Goal: Transaction & Acquisition: Purchase product/service

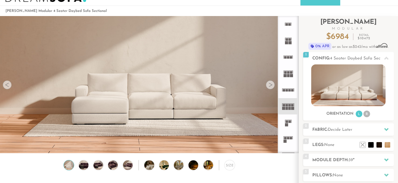
scroll to position [28, 0]
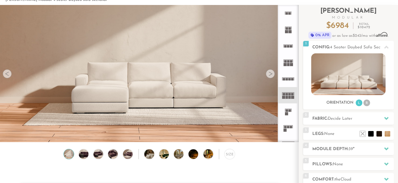
click at [272, 75] on div at bounding box center [270, 73] width 9 height 9
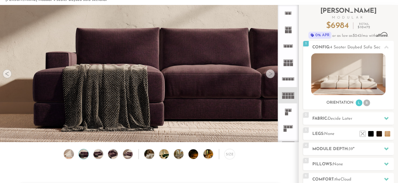
click at [272, 74] on div at bounding box center [270, 73] width 9 height 9
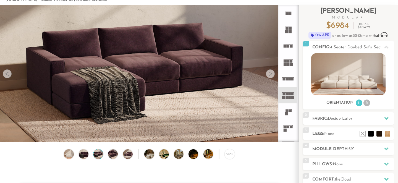
click at [272, 74] on div at bounding box center [270, 73] width 9 height 9
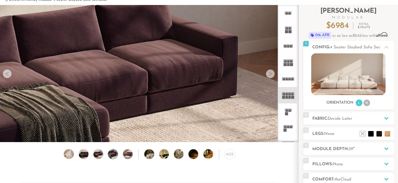
click at [272, 74] on div at bounding box center [270, 73] width 9 height 9
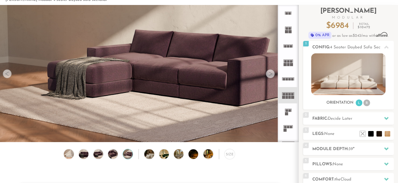
click at [272, 74] on div at bounding box center [270, 73] width 9 height 9
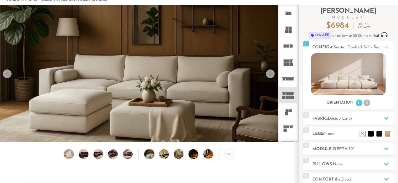
click at [272, 74] on div at bounding box center [270, 73] width 9 height 9
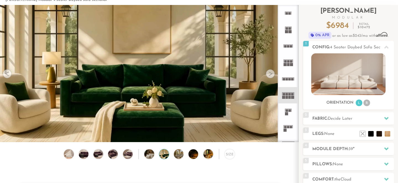
click at [272, 74] on div at bounding box center [270, 73] width 9 height 9
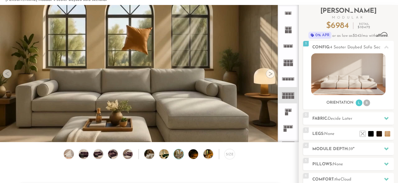
click at [272, 74] on div at bounding box center [270, 73] width 9 height 9
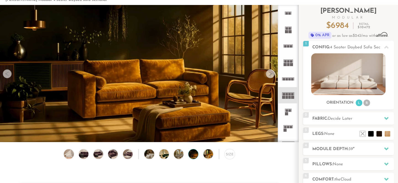
click at [272, 74] on div at bounding box center [270, 73] width 9 height 9
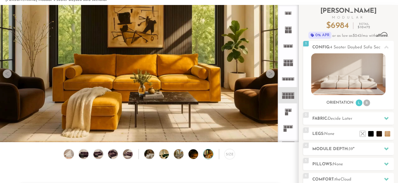
click at [272, 74] on div at bounding box center [270, 73] width 9 height 9
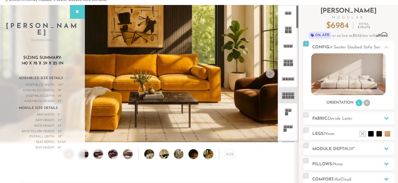
click at [292, 100] on icon at bounding box center [288, 95] width 16 height 16
click at [271, 75] on div at bounding box center [270, 73] width 9 height 9
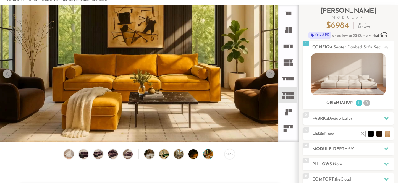
click at [271, 75] on div at bounding box center [270, 73] width 9 height 9
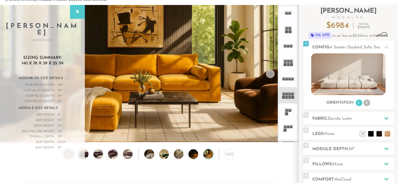
click at [271, 75] on div at bounding box center [270, 73] width 9 height 9
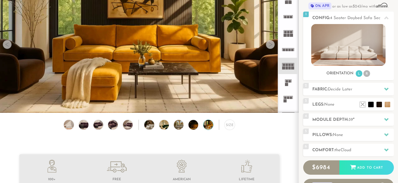
scroll to position [58, 0]
click at [343, 122] on h2 "Module Depth: 39 "" at bounding box center [353, 120] width 82 height 6
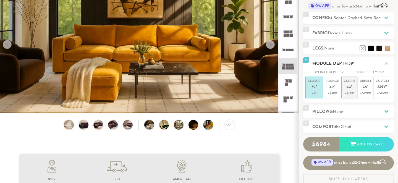
click at [341, 89] on li "Cloud 44 " +$800" at bounding box center [349, 88] width 16 height 22
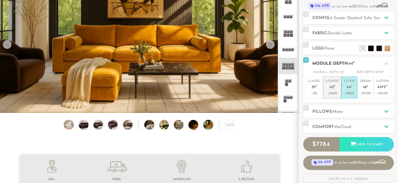
click at [334, 89] on em """ at bounding box center [334, 87] width 1 height 5
click at [355, 90] on li "Cloud 44 " +$800" at bounding box center [349, 88] width 16 height 22
click at [350, 112] on h2 "Pillows: None" at bounding box center [353, 112] width 82 height 6
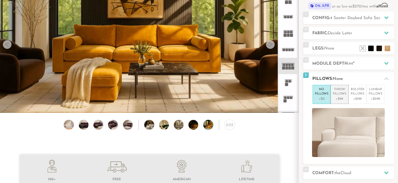
click at [345, 97] on p "+$99" at bounding box center [340, 98] width 14 height 5
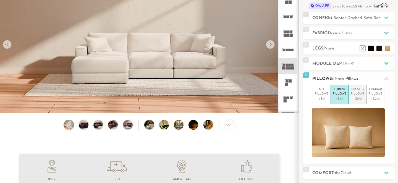
click at [361, 98] on p "+$199" at bounding box center [358, 98] width 14 height 5
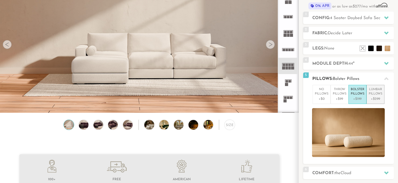
click at [379, 97] on p "+$299" at bounding box center [376, 98] width 14 height 5
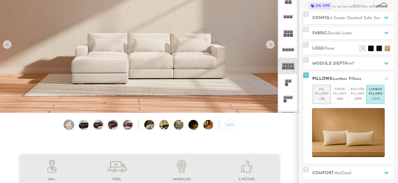
click at [324, 96] on p "+$0" at bounding box center [322, 98] width 14 height 5
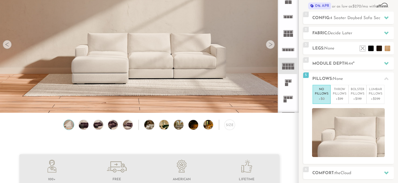
click at [290, 35] on rect at bounding box center [291, 35] width 3 height 3
click at [289, 36] on rect at bounding box center [288, 35] width 2 height 3
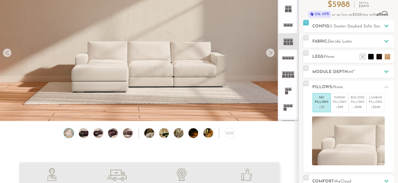
scroll to position [47, 0]
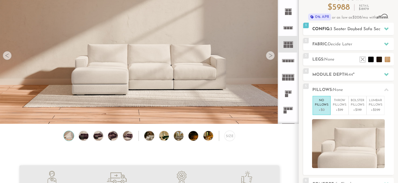
click at [349, 28] on span "3 Seater Daybed Sofa Sectional" at bounding box center [360, 29] width 61 height 4
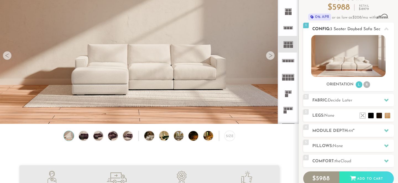
click at [364, 68] on img at bounding box center [348, 56] width 74 height 42
click at [352, 65] on img at bounding box center [348, 56] width 74 height 42
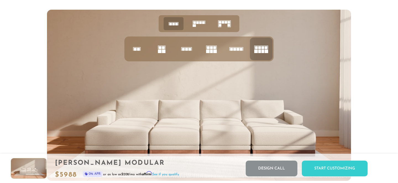
scroll to position [2147, 0]
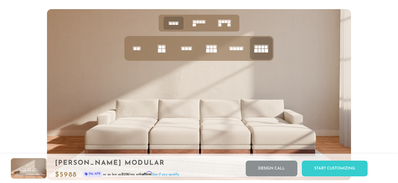
click at [216, 49] on icon at bounding box center [211, 48] width 19 height 19
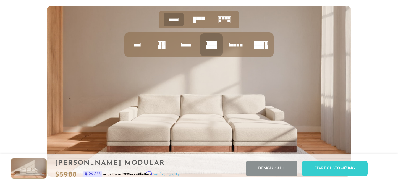
scroll to position [2152, 0]
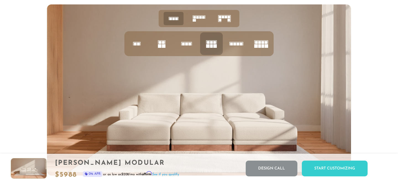
click at [259, 46] on rect at bounding box center [259, 46] width 3 height 4
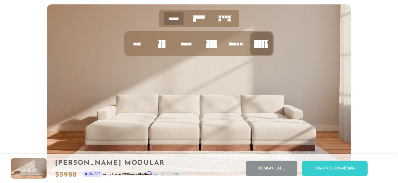
click at [225, 17] on rect at bounding box center [226, 17] width 2 height 2
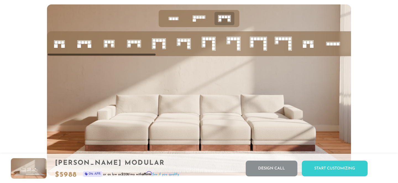
click at [82, 44] on icon at bounding box center [84, 43] width 19 height 19
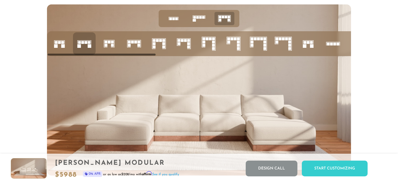
click at [82, 44] on icon at bounding box center [84, 43] width 19 height 19
click at [111, 41] on rect at bounding box center [112, 42] width 3 height 3
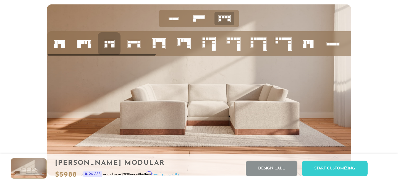
click at [139, 43] on rect at bounding box center [138, 42] width 3 height 3
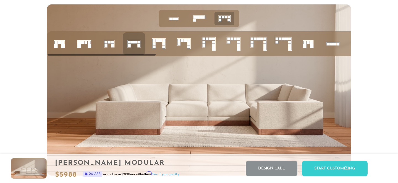
click at [87, 43] on rect at bounding box center [86, 42] width 3 height 3
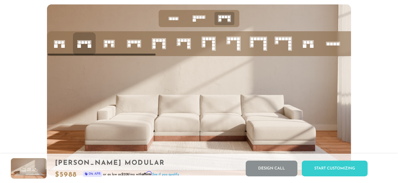
click at [388, 97] on div at bounding box center [199, 89] width 398 height 171
click at [364, 92] on div at bounding box center [199, 89] width 398 height 171
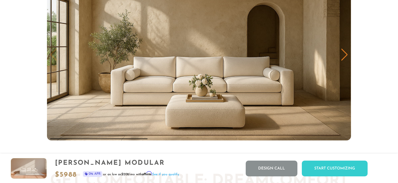
scroll to position [2744, 0]
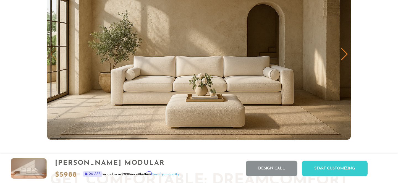
click at [346, 55] on div "Next slide" at bounding box center [344, 54] width 7 height 12
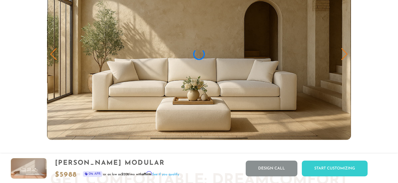
click at [346, 55] on div "Next slide" at bounding box center [344, 54] width 7 height 12
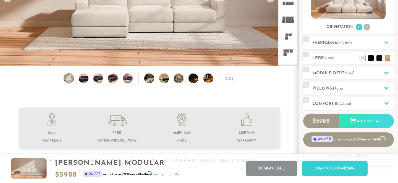
scroll to position [27, 0]
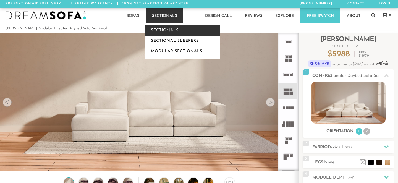
click at [158, 30] on link "Sectionals" at bounding box center [182, 30] width 75 height 10
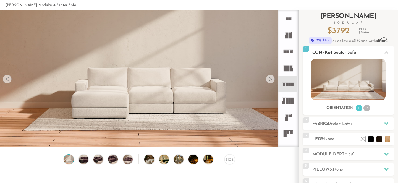
scroll to position [28, 0]
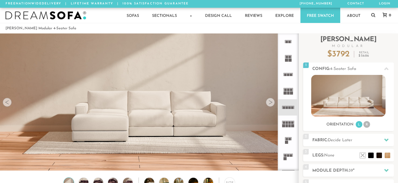
scroll to position [6073, 398]
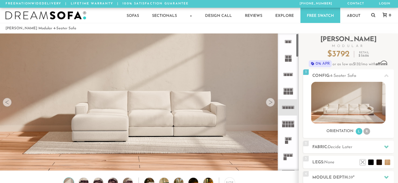
click at [269, 105] on div at bounding box center [270, 102] width 9 height 9
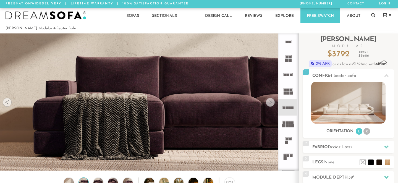
click at [269, 105] on div at bounding box center [270, 102] width 9 height 9
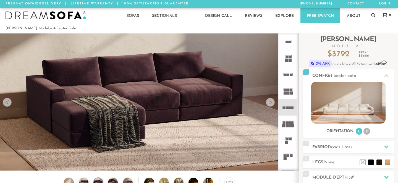
click at [269, 105] on div at bounding box center [270, 102] width 9 height 9
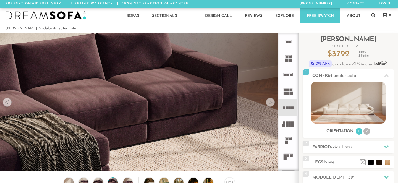
click at [269, 105] on div at bounding box center [270, 102] width 9 height 9
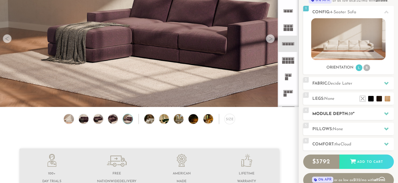
scroll to position [66, 0]
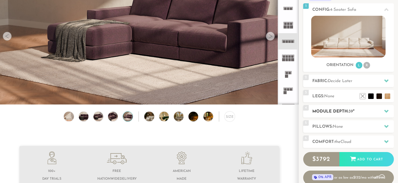
click at [351, 110] on span "39" at bounding box center [350, 111] width 4 height 4
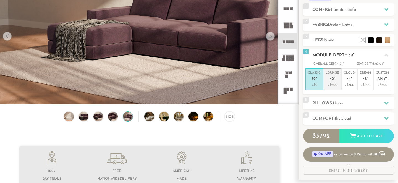
click at [332, 78] on span "42" at bounding box center [331, 79] width 4 height 5
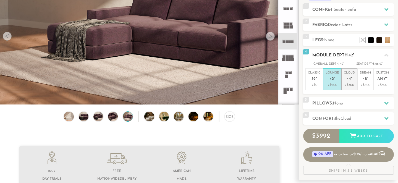
click at [353, 81] on p "Cloud 44 "" at bounding box center [349, 77] width 11 height 12
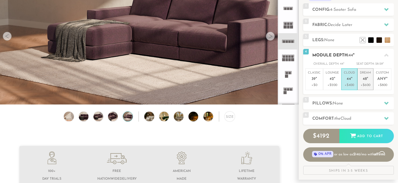
click at [368, 84] on p "+$600" at bounding box center [365, 85] width 11 height 5
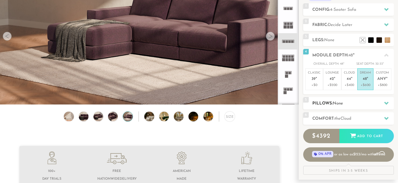
click at [359, 103] on h2 "Pillows: None" at bounding box center [353, 103] width 82 height 6
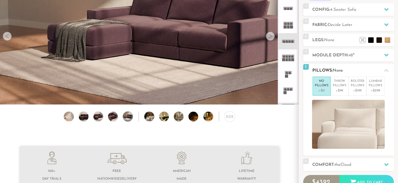
click at [304, 128] on div at bounding box center [348, 124] width 91 height 49
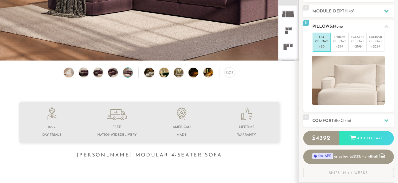
scroll to position [110, 0]
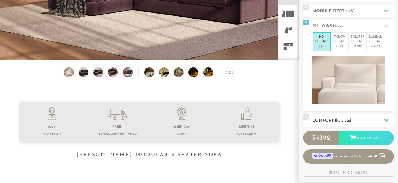
click at [340, 122] on h2 "Comfort: the Cloud" at bounding box center [353, 120] width 82 height 6
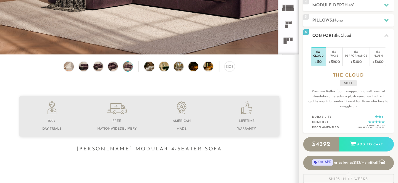
scroll to position [112, 0]
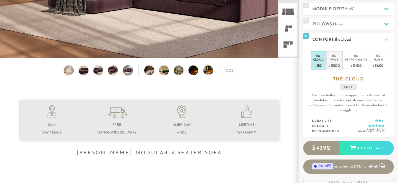
click at [336, 68] on div "+$200" at bounding box center [334, 65] width 11 height 8
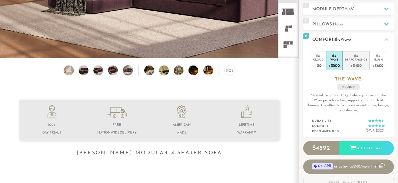
click at [352, 65] on div "+$400" at bounding box center [356, 65] width 22 height 8
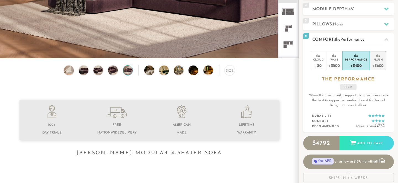
click at [376, 63] on div "+$600" at bounding box center [377, 65] width 11 height 8
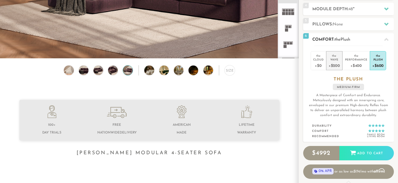
click at [334, 66] on div "+$200" at bounding box center [334, 65] width 11 height 8
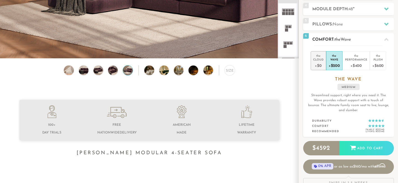
click at [320, 65] on div "+$0" at bounding box center [318, 65] width 10 height 8
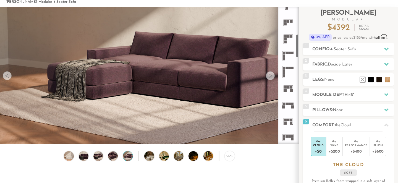
scroll to position [157, 0]
click at [290, 103] on rect at bounding box center [289, 103] width 2 height 2
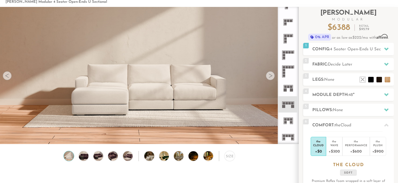
click at [292, 134] on icon at bounding box center [288, 137] width 16 height 16
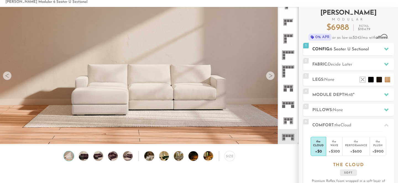
click at [345, 47] on h2 "Config: 6 Seater U Sectional" at bounding box center [353, 49] width 82 height 6
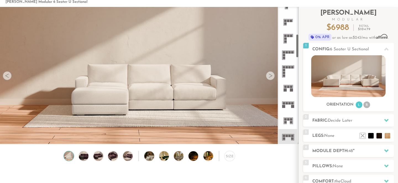
click at [290, 104] on rect at bounding box center [289, 103] width 2 height 2
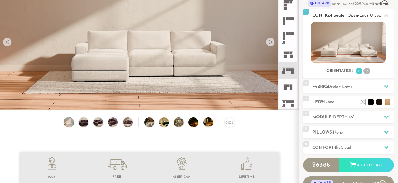
scroll to position [80, 0]
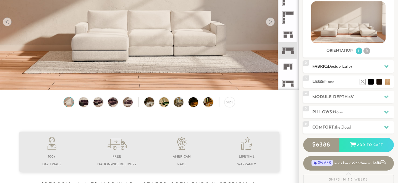
click at [346, 66] on span "Decide Later" at bounding box center [340, 67] width 25 height 4
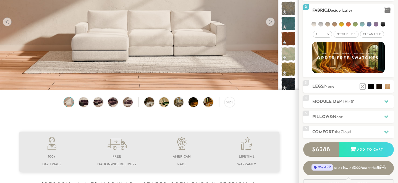
click at [346, 34] on span "Pet/Kid Use x" at bounding box center [346, 34] width 25 height 7
click at [342, 25] on li at bounding box center [341, 24] width 5 height 5
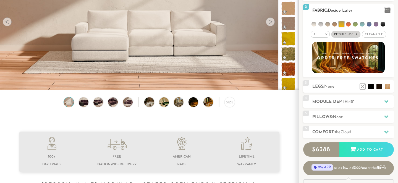
click at [368, 25] on li at bounding box center [369, 24] width 5 height 5
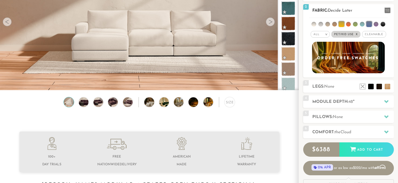
click at [376, 24] on li at bounding box center [376, 24] width 5 height 5
click at [335, 26] on li at bounding box center [334, 24] width 5 height 5
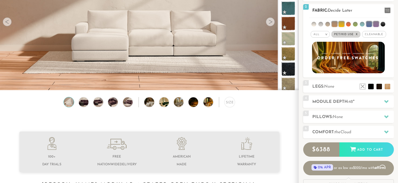
click at [329, 24] on li at bounding box center [327, 24] width 5 height 5
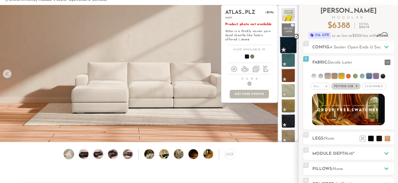
scroll to position [1, 0]
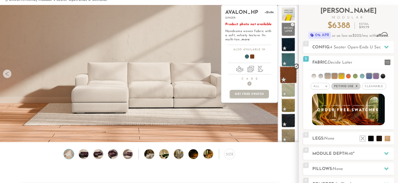
click at [290, 71] on span at bounding box center [288, 74] width 17 height 17
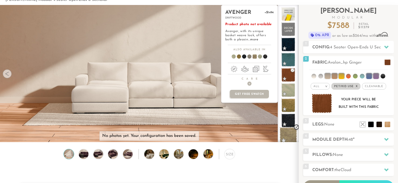
click at [287, 135] on span at bounding box center [288, 135] width 17 height 17
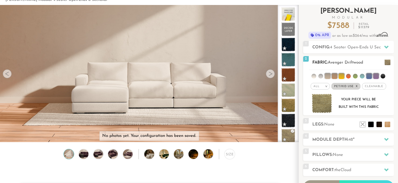
click at [374, 85] on span "Cleanable x" at bounding box center [374, 86] width 24 height 7
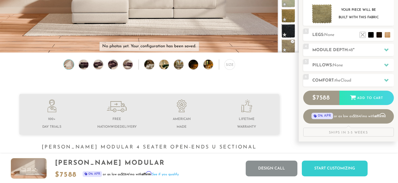
scroll to position [23, 0]
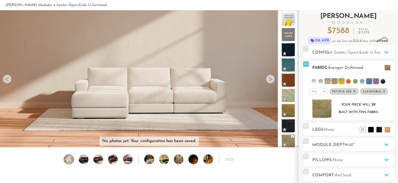
click at [341, 81] on li at bounding box center [341, 81] width 6 height 6
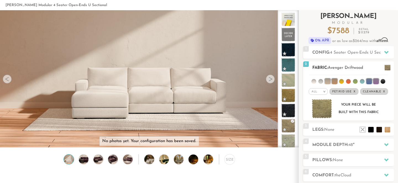
click at [339, 81] on li at bounding box center [341, 81] width 5 height 5
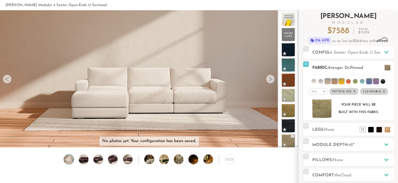
click at [335, 82] on li at bounding box center [335, 81] width 6 height 6
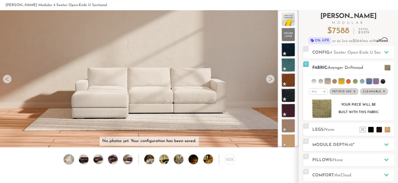
click at [328, 81] on li at bounding box center [328, 81] width 6 height 6
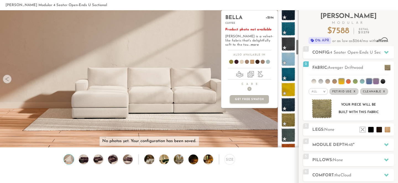
scroll to position [256, 0]
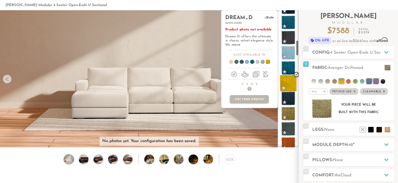
click at [287, 84] on span at bounding box center [288, 83] width 17 height 17
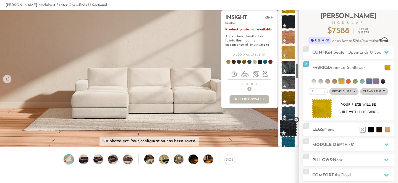
scroll to position [454, 0]
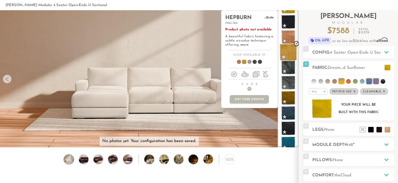
click at [286, 51] on span at bounding box center [288, 52] width 17 height 17
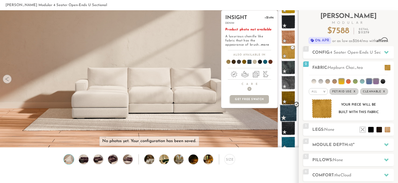
click at [286, 112] on span at bounding box center [288, 112] width 17 height 17
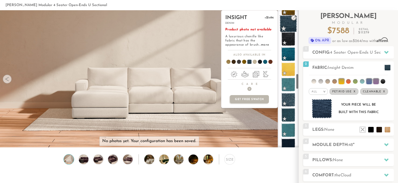
scroll to position [547, 0]
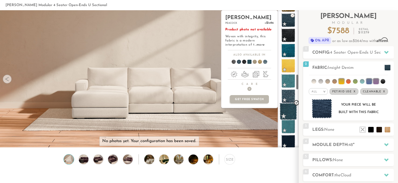
click at [286, 112] on span at bounding box center [288, 111] width 17 height 17
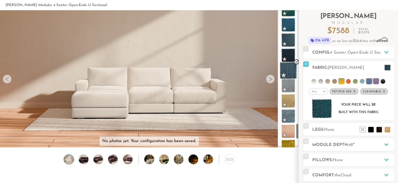
scroll to position [968, 0]
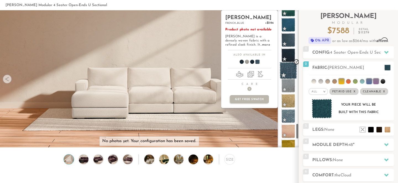
click at [288, 74] on span at bounding box center [288, 70] width 17 height 17
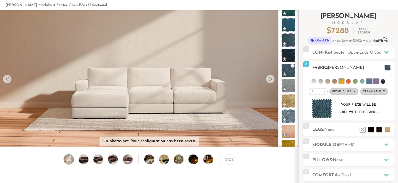
click at [325, 109] on img at bounding box center [322, 109] width 20 height 20
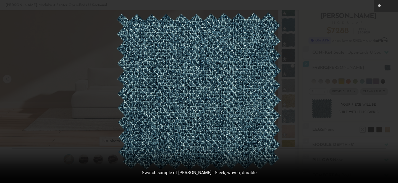
click at [351, 48] on div at bounding box center [199, 91] width 398 height 183
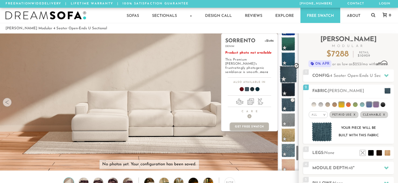
scroll to position [954, 0]
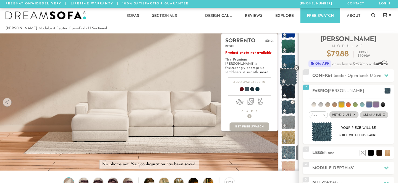
click at [289, 77] on span at bounding box center [288, 76] width 17 height 17
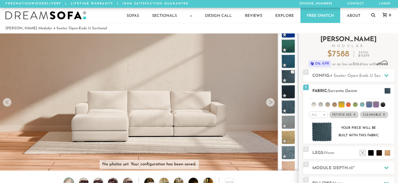
click at [317, 128] on img at bounding box center [322, 132] width 20 height 20
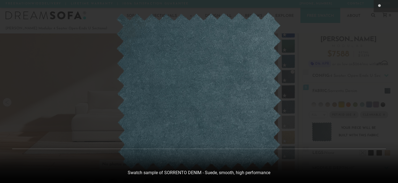
click at [322, 90] on div at bounding box center [199, 91] width 398 height 183
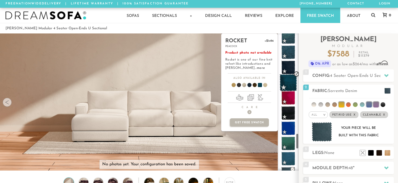
scroll to position [850, 0]
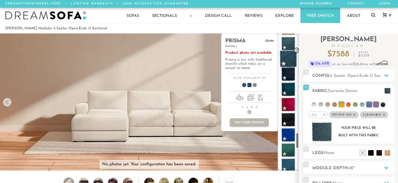
click at [290, 63] on span at bounding box center [288, 58] width 17 height 17
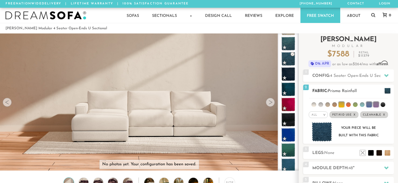
click at [322, 133] on img at bounding box center [322, 132] width 20 height 20
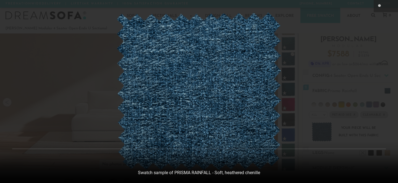
click at [356, 51] on div at bounding box center [199, 91] width 398 height 183
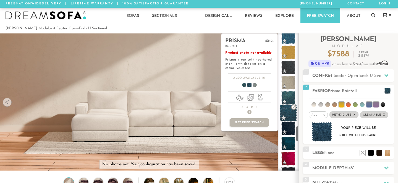
scroll to position [783, 0]
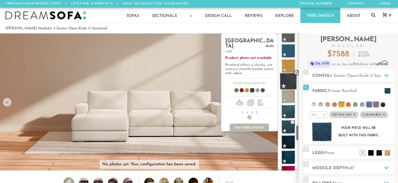
click at [289, 81] on span at bounding box center [288, 81] width 17 height 17
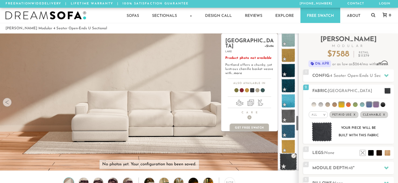
scroll to position [699, 0]
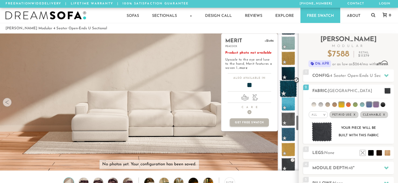
click at [288, 90] on span at bounding box center [288, 88] width 17 height 17
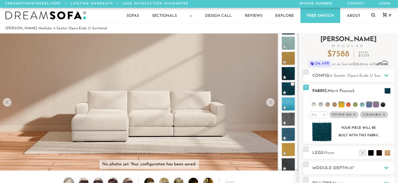
click at [326, 130] on img at bounding box center [322, 132] width 20 height 20
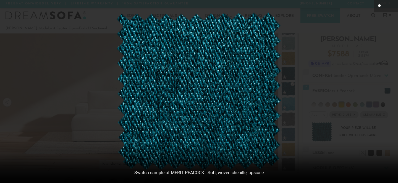
click at [380, 5] on icon at bounding box center [380, 5] width 4 height 3
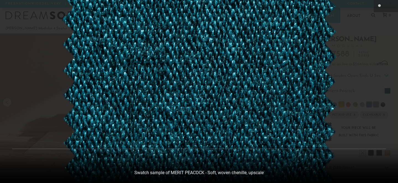
click at [300, 65] on img at bounding box center [199, 91] width 276 height 265
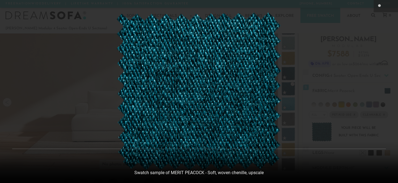
click at [101, 112] on div at bounding box center [199, 91] width 398 height 183
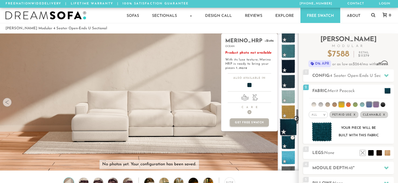
scroll to position [644, 0]
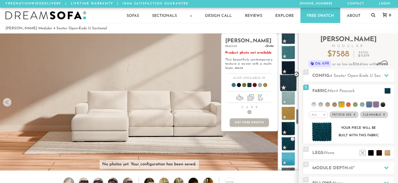
click at [290, 83] on span at bounding box center [288, 82] width 17 height 17
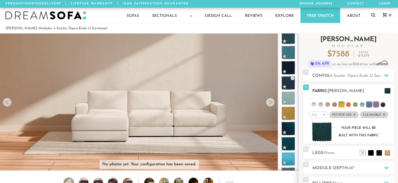
click at [325, 133] on img at bounding box center [322, 132] width 20 height 20
